Goal: Contribute content

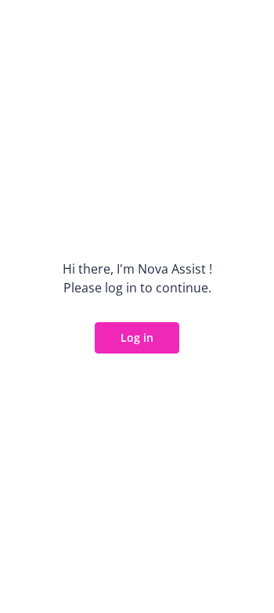
click at [143, 337] on button "Log in" at bounding box center [137, 337] width 85 height 31
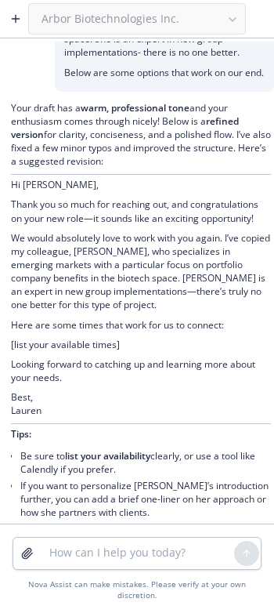
scroll to position [475, 0]
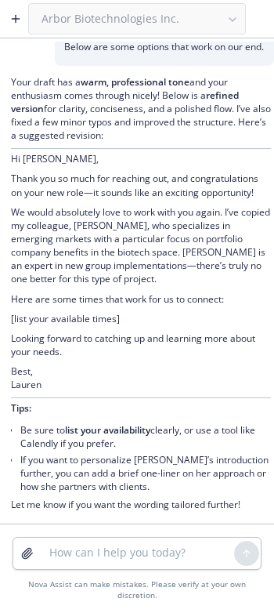
click at [18, 23] on icon "button" at bounding box center [15, 19] width 13 height 13
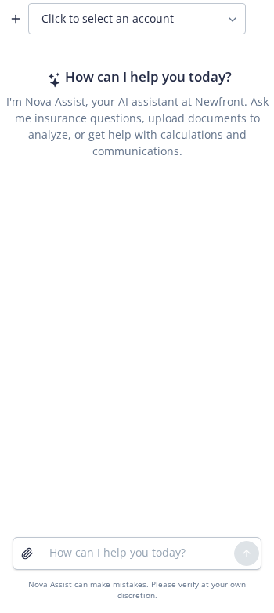
click at [78, 20] on span "Click to select an account" at bounding box center [108, 19] width 132 height 16
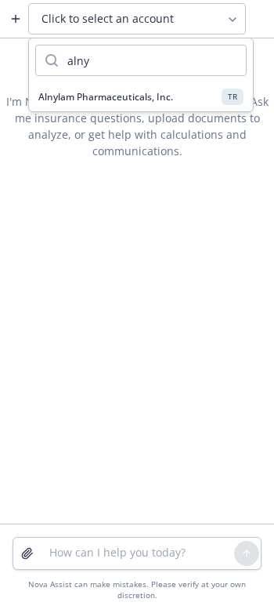
type input "alny"
click at [84, 98] on span "Alnylam Pharmaceuticals, Inc." at bounding box center [105, 96] width 135 height 13
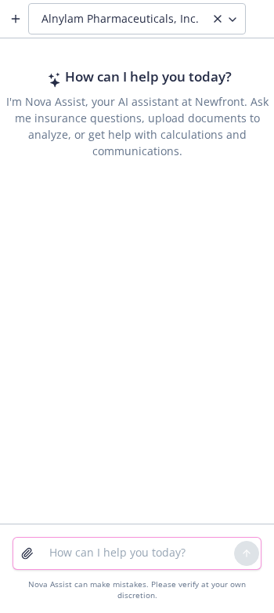
click at [94, 569] on textarea at bounding box center [137, 552] width 194 height 31
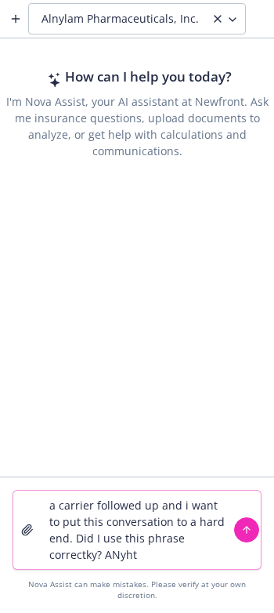
drag, startPoint x: 150, startPoint y: 566, endPoint x: 82, endPoint y: 566, distance: 68.1
click at [82, 566] on textarea "a carrier followed up and i want to put this conversation to a hard end. Did I …" at bounding box center [137, 529] width 194 height 78
drag, startPoint x: 112, startPoint y: 568, endPoint x: 16, endPoint y: 487, distance: 125.7
click at [112, 568] on textarea "a carrier followed up and i want to put this conversation to a hard end. Did I …" at bounding box center [137, 529] width 194 height 78
click at [134, 569] on textarea "a carrier followed up and i want to put this conversation to a hard end. Did I …" at bounding box center [137, 529] width 194 height 78
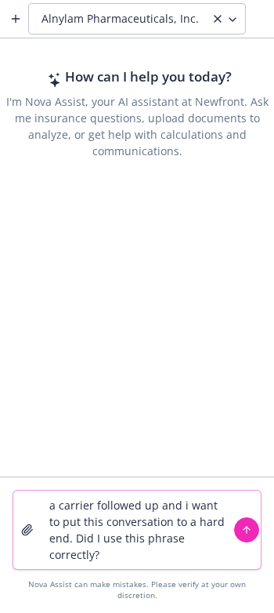
paste textarea "Hi [PERSON_NAME], They essentially put the best to rest on the executive benefi…"
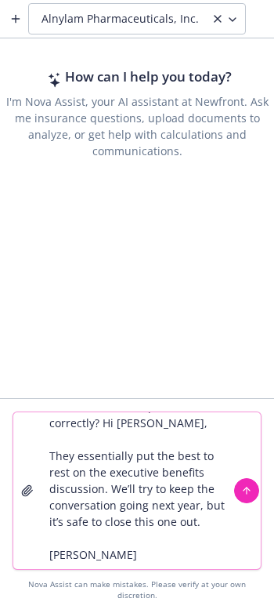
type textarea "a carrier followed up and i want to put this conversation to a hard end. Did I …"
click at [253, 499] on button "submit" at bounding box center [246, 490] width 25 height 25
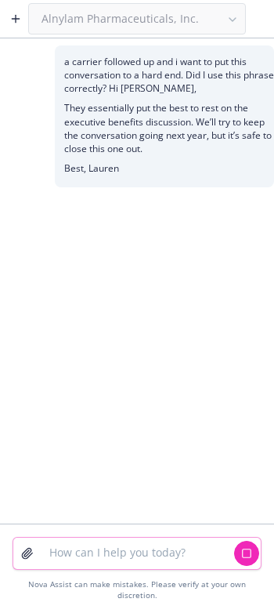
scroll to position [0, 0]
